Goal: Transaction & Acquisition: Purchase product/service

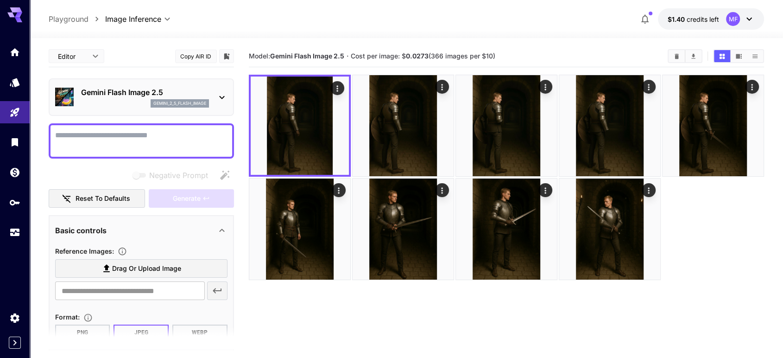
click at [752, 21] on icon at bounding box center [749, 18] width 11 height 11
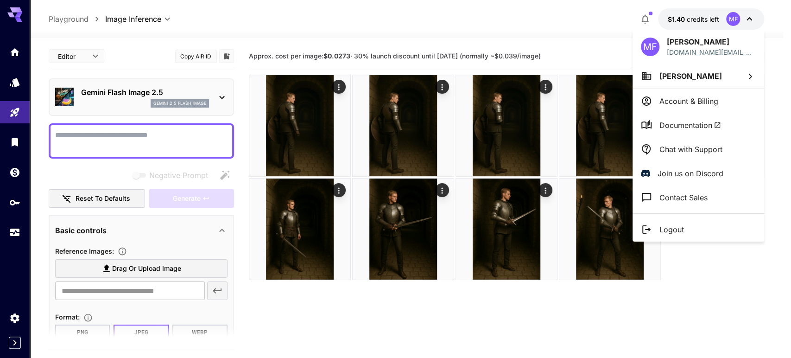
click at [17, 317] on div at bounding box center [395, 179] width 791 height 358
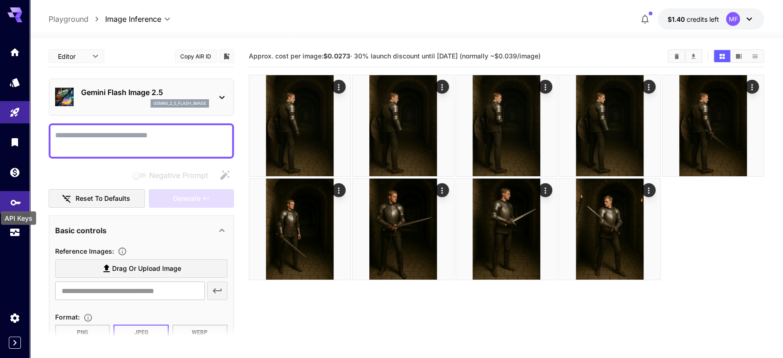
click at [13, 200] on icon "API Keys" at bounding box center [15, 199] width 11 height 11
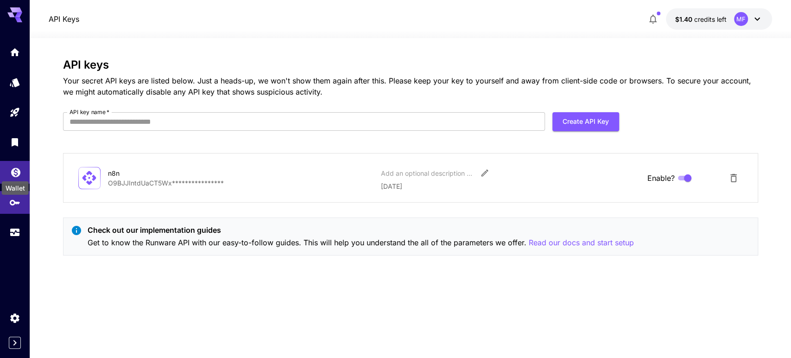
click at [12, 173] on icon "Wallet" at bounding box center [15, 169] width 11 height 11
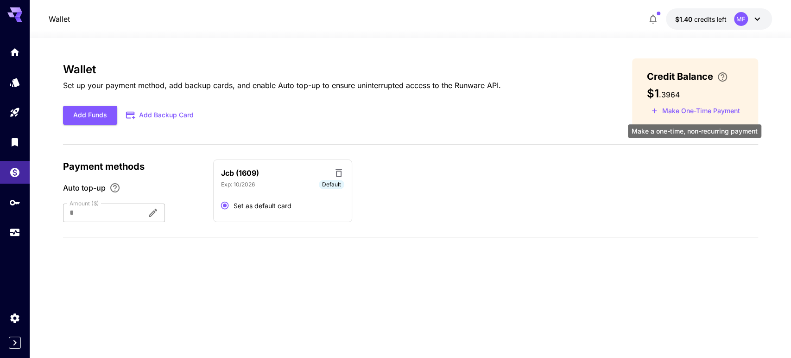
click at [661, 109] on button "Make One-Time Payment" at bounding box center [695, 111] width 97 height 14
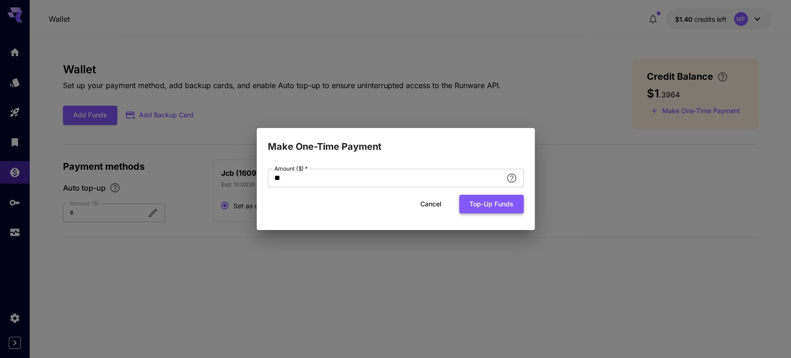
click at [486, 208] on button "Top-up funds" at bounding box center [491, 204] width 64 height 19
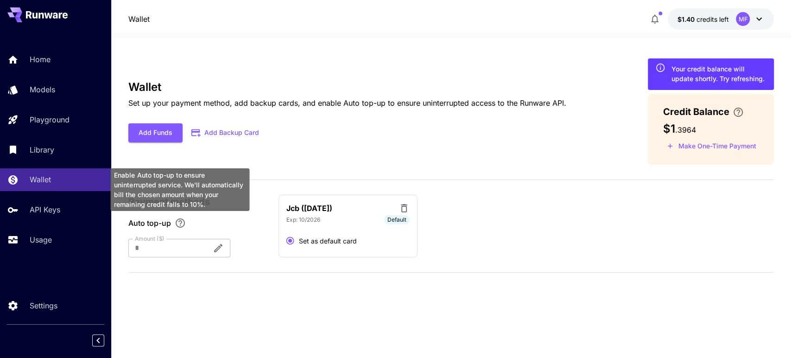
click at [179, 221] on icon "Enable Auto top-up to ensure uninterrupted service. We'll automatically bill th…" at bounding box center [180, 222] width 9 height 9
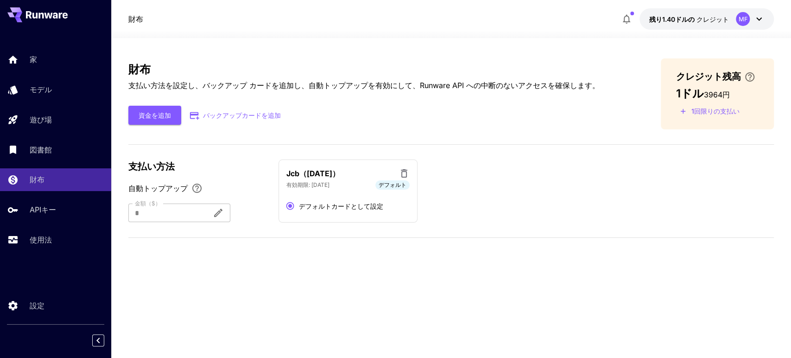
click at [224, 184] on p "自動トップアップ" at bounding box center [197, 189] width 139 height 13
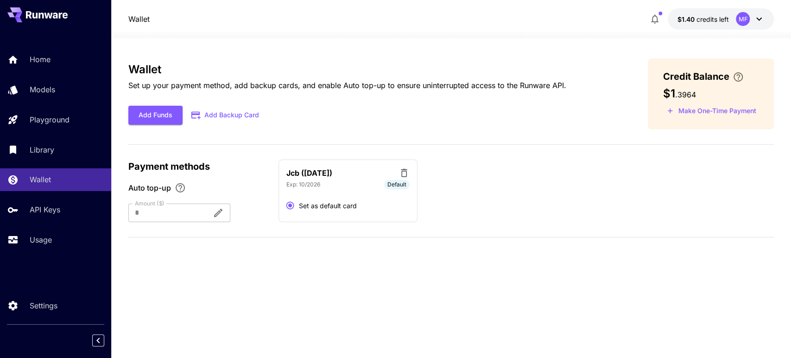
click at [316, 181] on p "Exp: 10/2026" at bounding box center [303, 184] width 34 height 8
click at [288, 170] on p "Jcb (1609)" at bounding box center [309, 172] width 46 height 11
click at [147, 113] on button "Add Funds" at bounding box center [155, 115] width 54 height 19
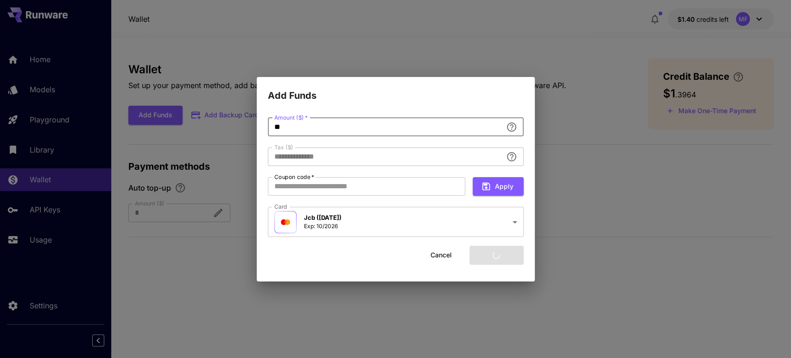
drag, startPoint x: 320, startPoint y: 121, endPoint x: 239, endPoint y: 124, distance: 81.1
click at [239, 124] on div "**********" at bounding box center [395, 179] width 791 height 358
type input "****"
click at [404, 103] on div "**********" at bounding box center [396, 192] width 278 height 178
click at [498, 260] on button "Add funds" at bounding box center [496, 255] width 54 height 19
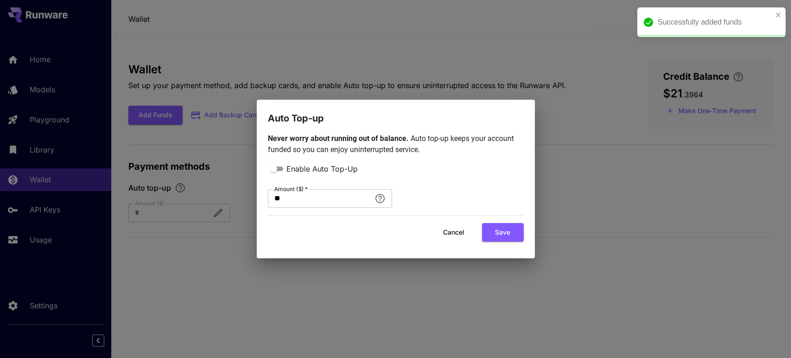
click at [552, 44] on div "Auto Top-up Never worry about running out of balance. Auto top-up keeps your ac…" at bounding box center [395, 179] width 791 height 358
click at [461, 235] on button "Cancel" at bounding box center [454, 232] width 42 height 19
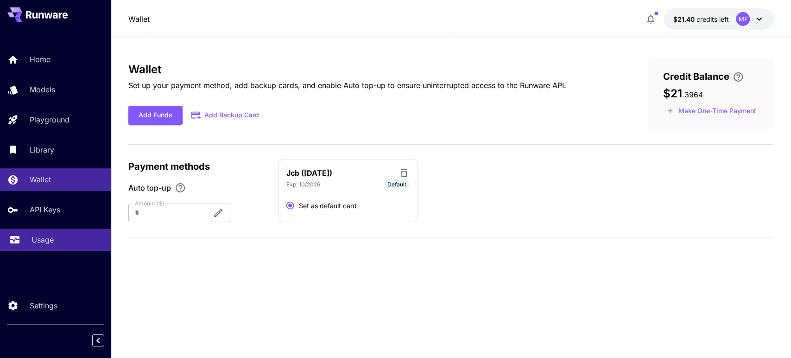
click at [48, 239] on p "Usage" at bounding box center [43, 239] width 22 height 11
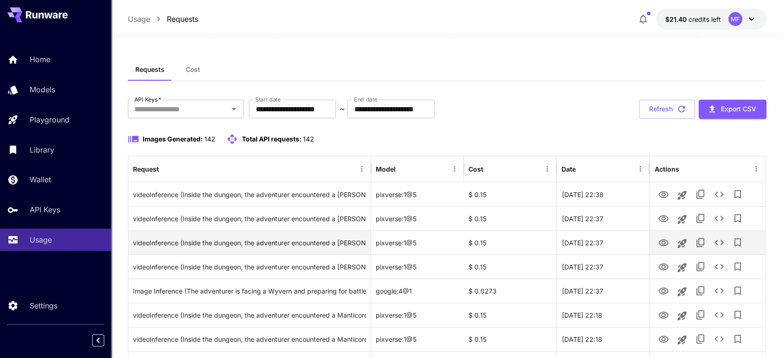
scroll to position [34, 0]
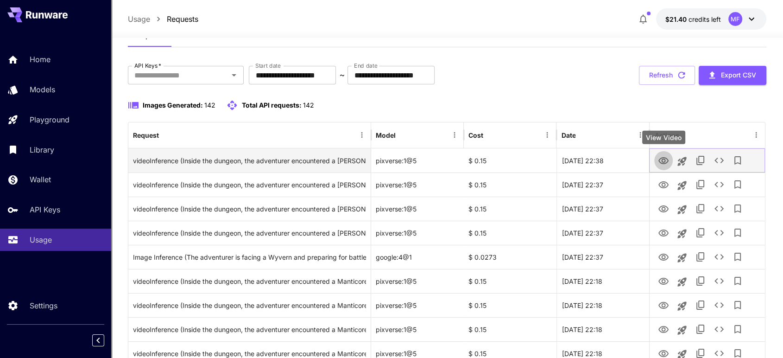
click at [661, 159] on icon "View Video" at bounding box center [663, 160] width 11 height 11
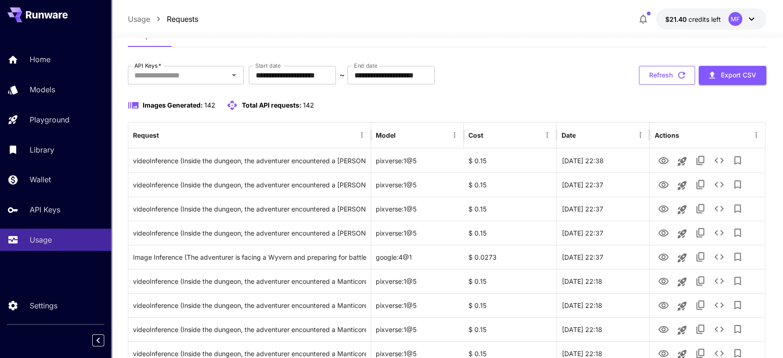
click at [665, 71] on button "Refresh" at bounding box center [667, 75] width 56 height 19
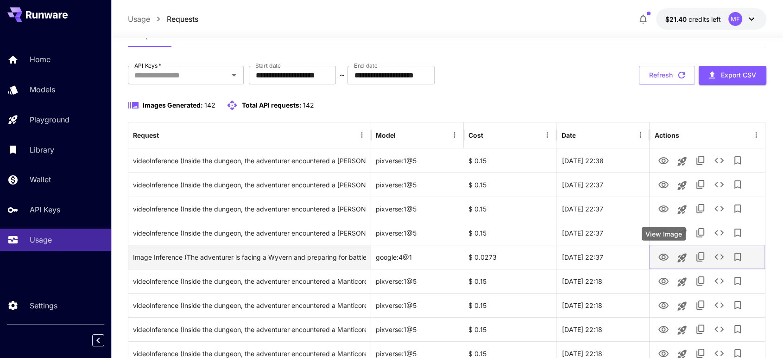
click at [667, 260] on icon "View Image" at bounding box center [663, 257] width 11 height 11
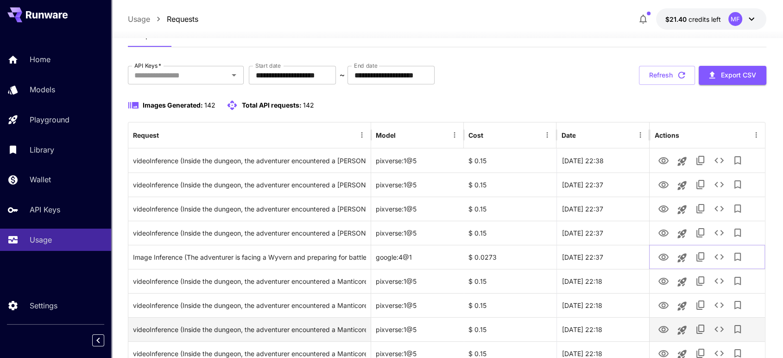
scroll to position [69, 0]
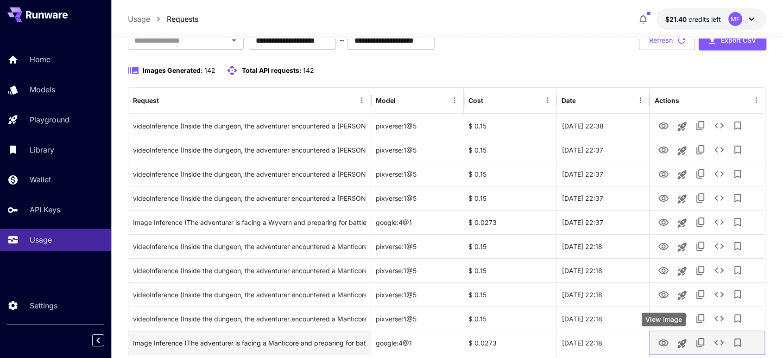
click at [663, 339] on icon "View Image" at bounding box center [663, 342] width 10 height 7
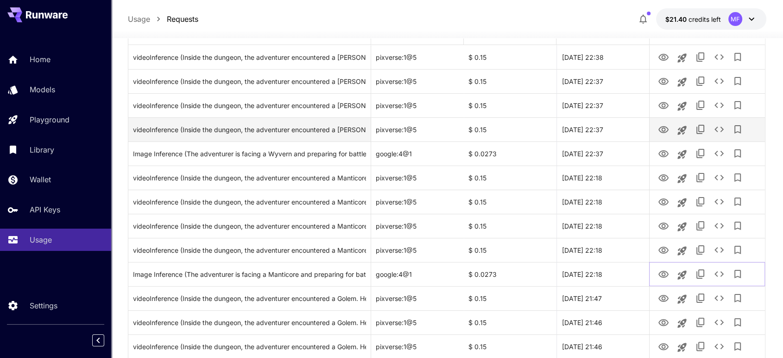
scroll to position [0, 0]
